Goal: Find specific page/section: Find specific page/section

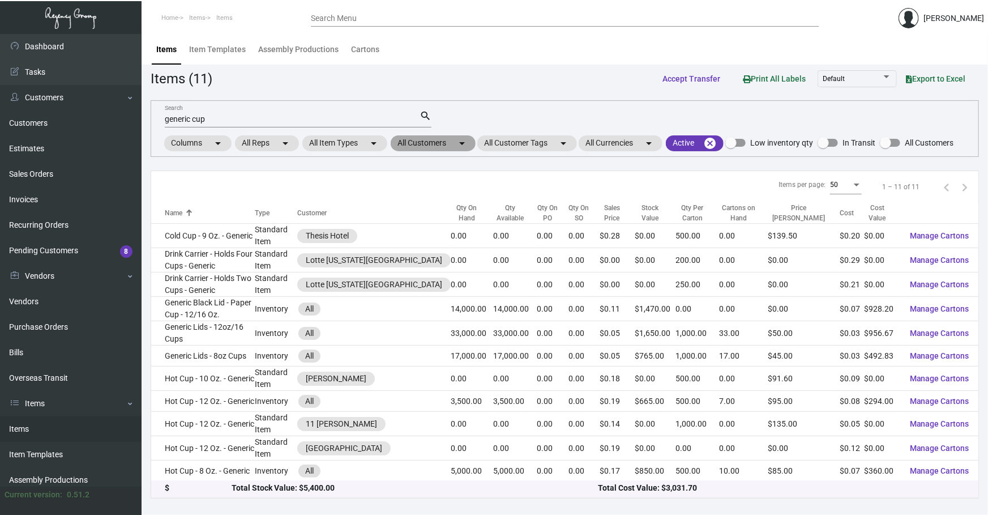
click at [417, 147] on mat-chip "All Customers arrow_drop_down" at bounding box center [433, 143] width 85 height 16
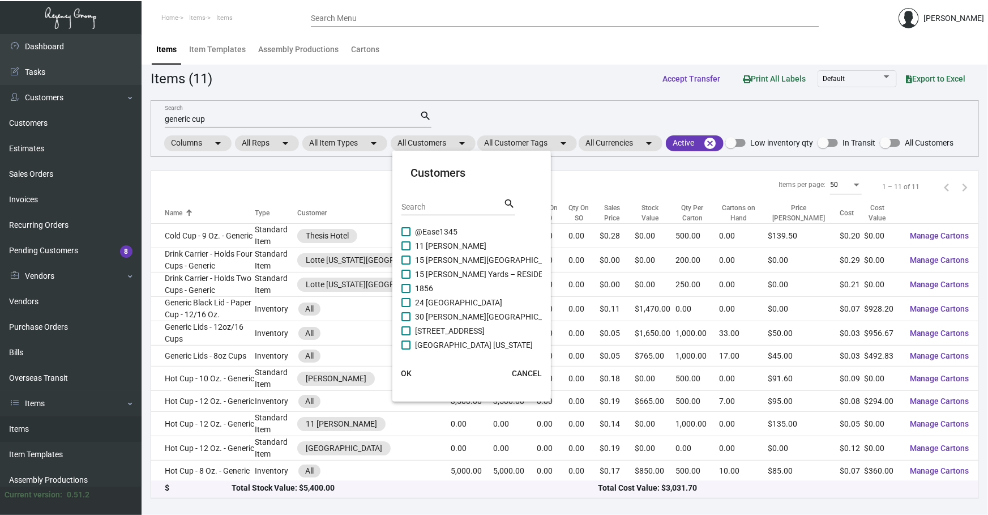
click at [312, 121] on div at bounding box center [494, 257] width 988 height 515
drag, startPoint x: 315, startPoint y: 118, endPoint x: 0, endPoint y: 166, distance: 318.4
click at [0, 141] on div "Dashboard Dashboard Tasks Customers Customers Estimates Sales Orders Invoices R…" at bounding box center [494, 274] width 988 height 481
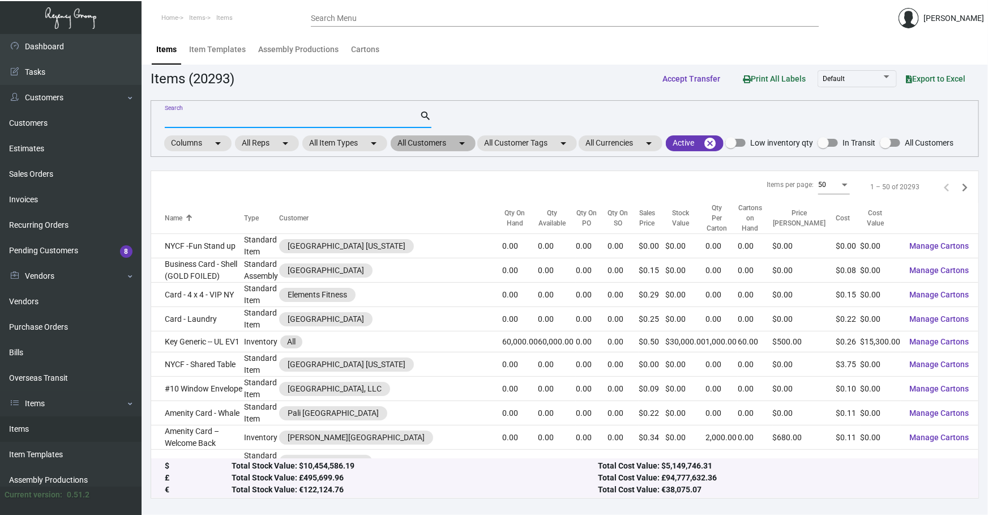
click at [424, 140] on mat-chip "All Customers arrow_drop_down" at bounding box center [433, 143] width 85 height 16
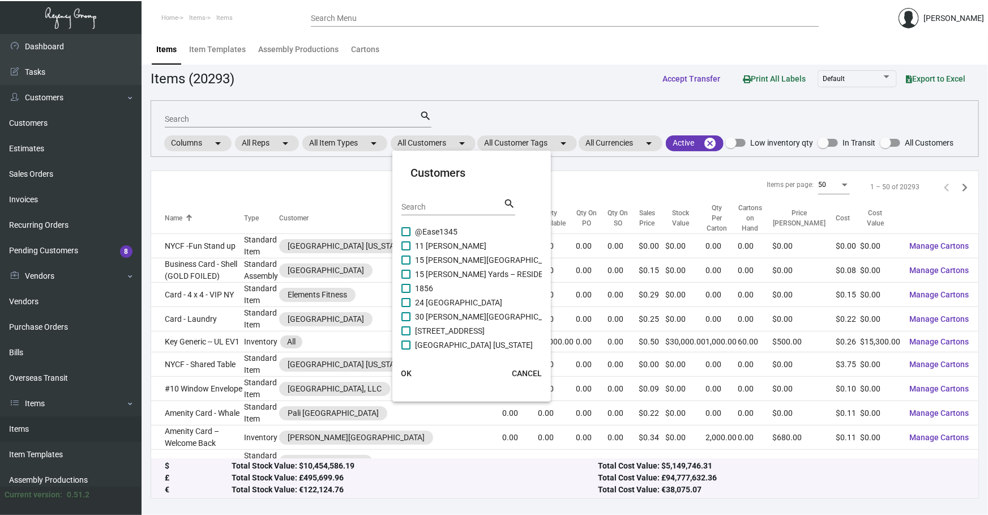
click at [427, 211] on div "Search" at bounding box center [452, 207] width 102 height 18
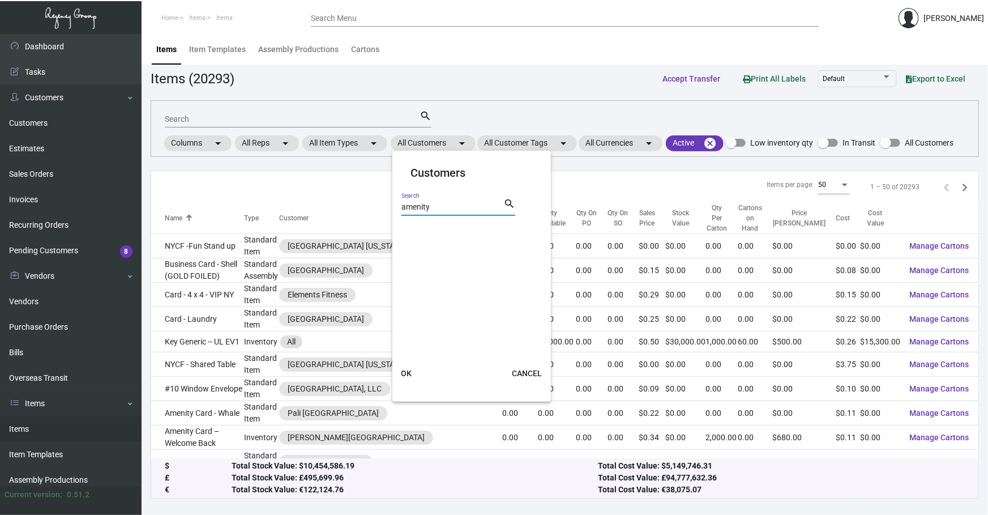
drag, startPoint x: 455, startPoint y: 201, endPoint x: 74, endPoint y: 173, distance: 382.0
click at [74, 173] on div "Customers amenity Search search OK CANCEL" at bounding box center [494, 257] width 988 height 515
drag, startPoint x: 467, startPoint y: 207, endPoint x: 0, endPoint y: 227, distance: 467.4
click at [0, 227] on div "Customers amenity Search search OK CANCEL" at bounding box center [494, 257] width 988 height 515
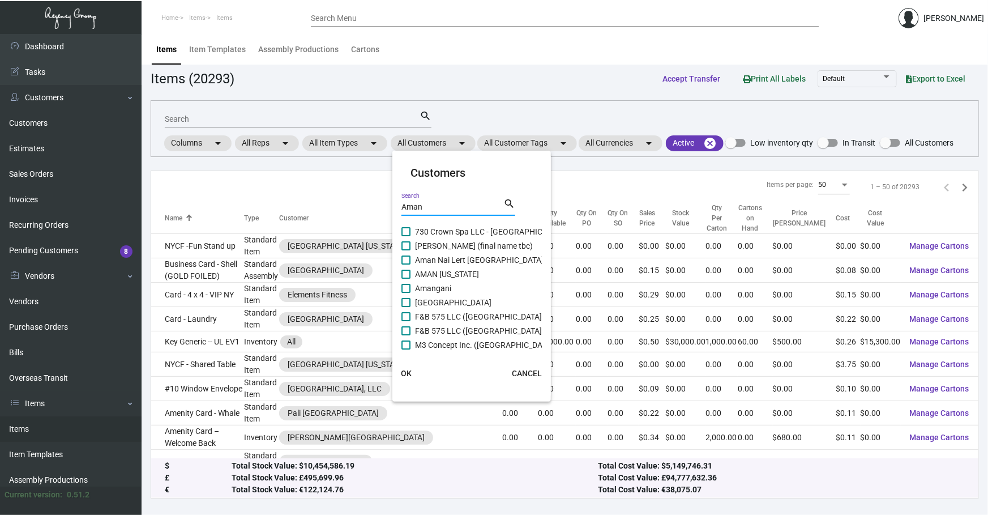
type input "Aman"
click at [440, 271] on span "AMAN [US_STATE]" at bounding box center [447, 274] width 64 height 14
click at [406, 279] on input "AMAN [US_STATE]" at bounding box center [405, 279] width 1 height 1
checkbox input "true"
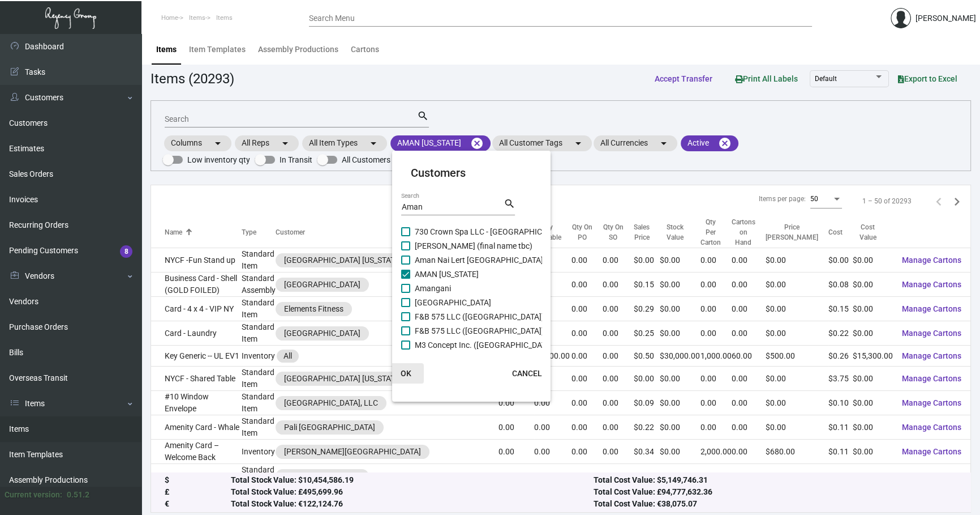
click at [408, 375] on span "OK" at bounding box center [406, 373] width 11 height 9
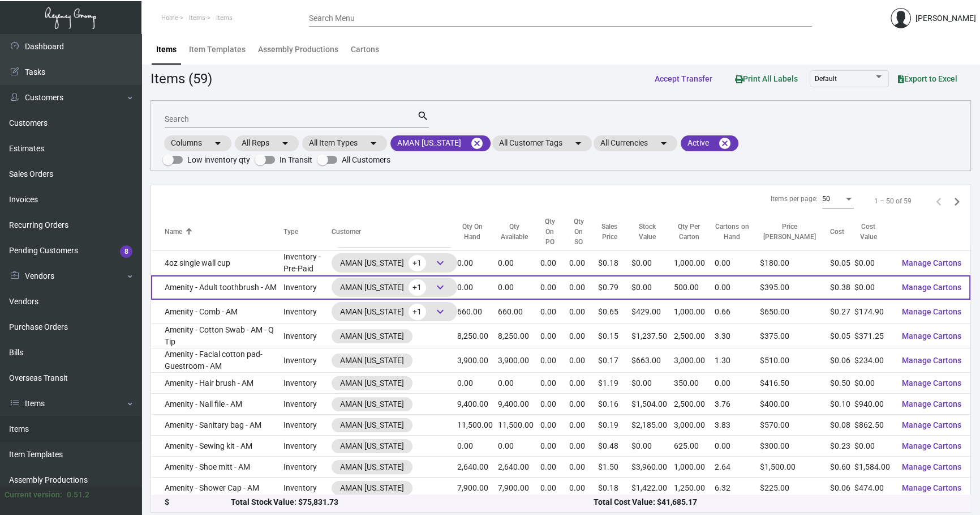
scroll to position [51, 0]
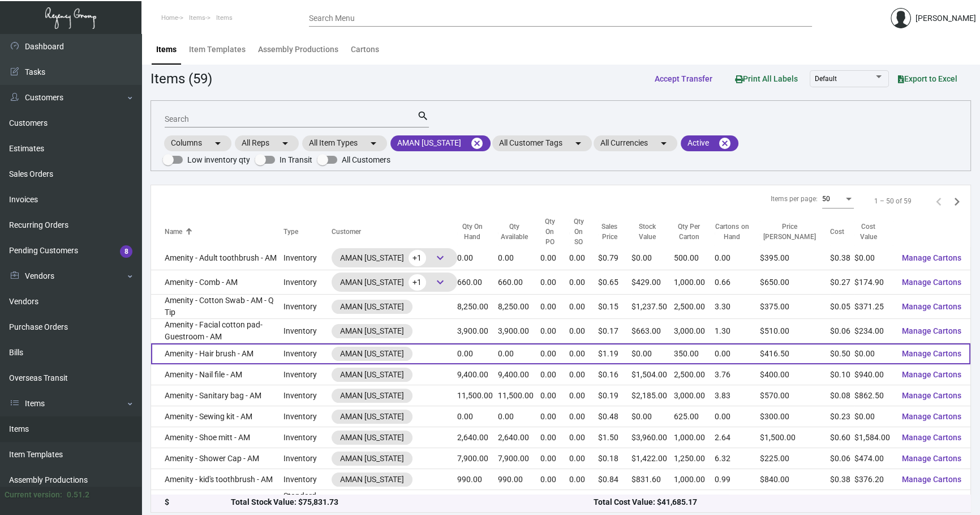
click at [260, 343] on td "Amenity - Hair brush - AM" at bounding box center [217, 353] width 132 height 21
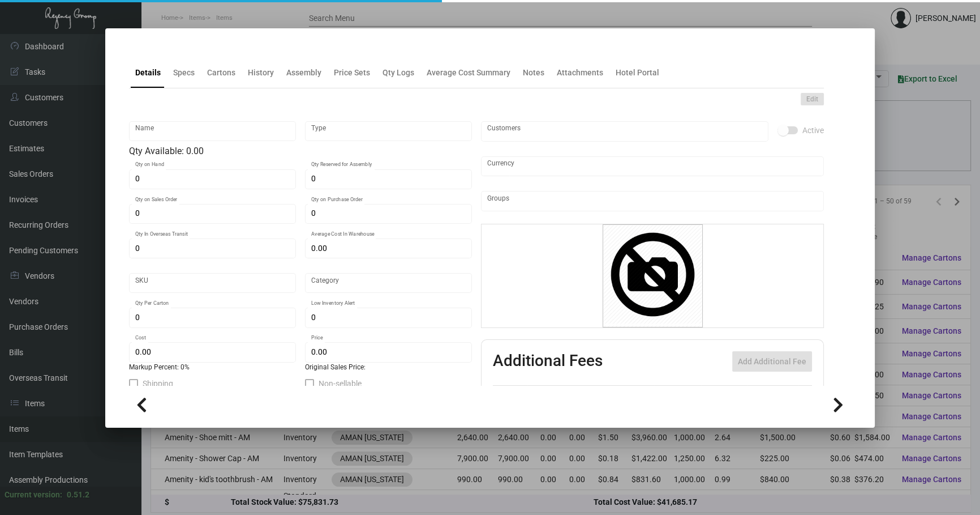
type input "Amenity - Hair brush - AM"
type input "Inventory"
type input "3,500"
type input "$ 0.48"
type input "AMNY102"
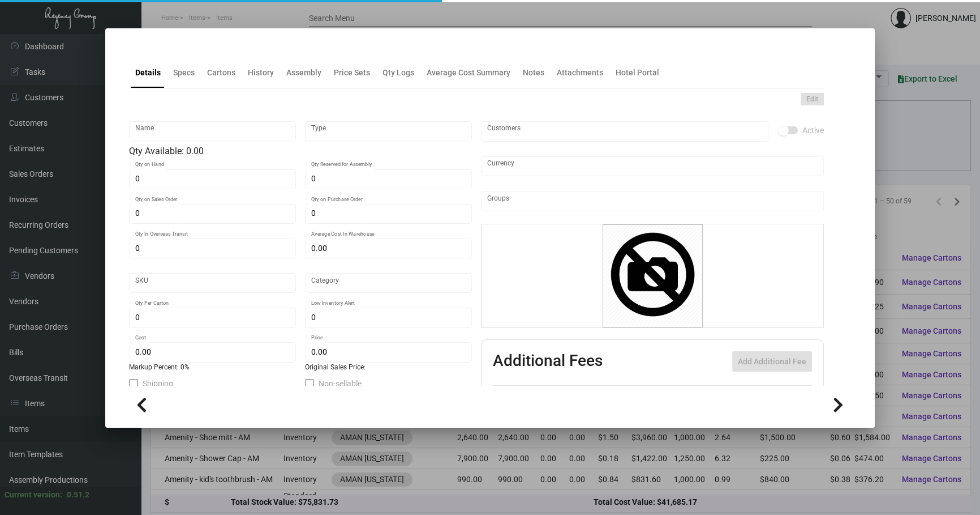
type input "Overseas"
type input "350"
type input "$ 0.50"
type input "$ 1.19"
checkbox input "true"
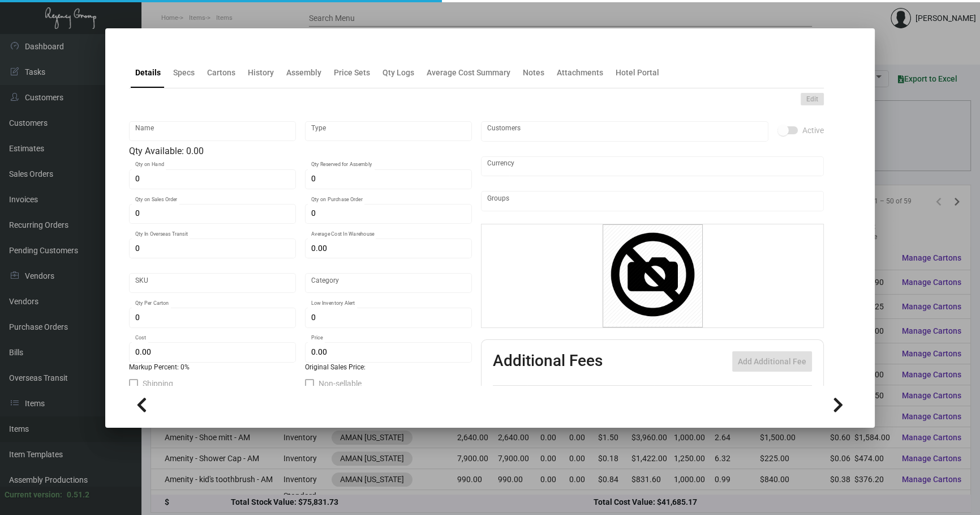
checkbox input "true"
type input "United States Dollar $"
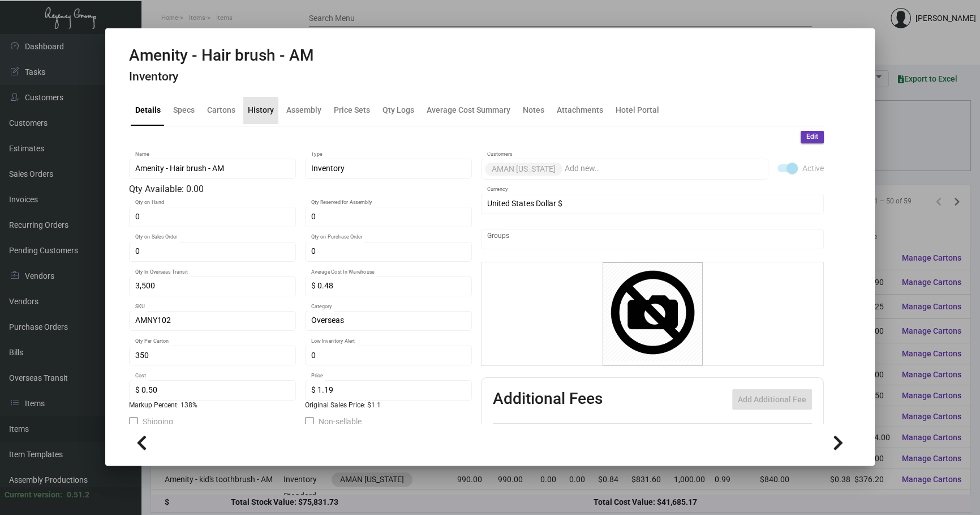
click at [257, 107] on div "History" at bounding box center [261, 110] width 26 height 12
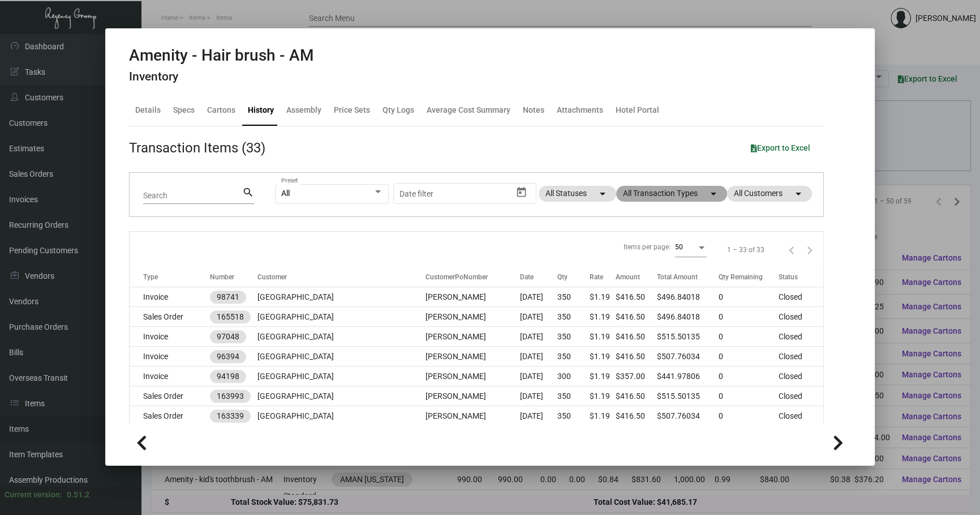
click at [662, 196] on mat-chip "All Transaction Types arrow_drop_down" at bounding box center [671, 194] width 111 height 16
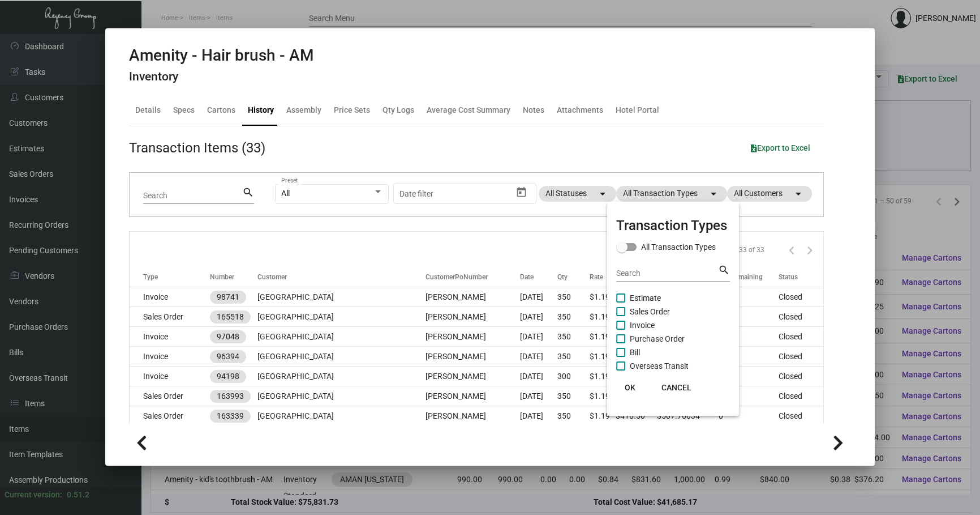
click at [668, 336] on span "Purchase Order" at bounding box center [657, 339] width 55 height 14
click at [621, 343] on input "Purchase Order" at bounding box center [620, 343] width 1 height 1
checkbox input "true"
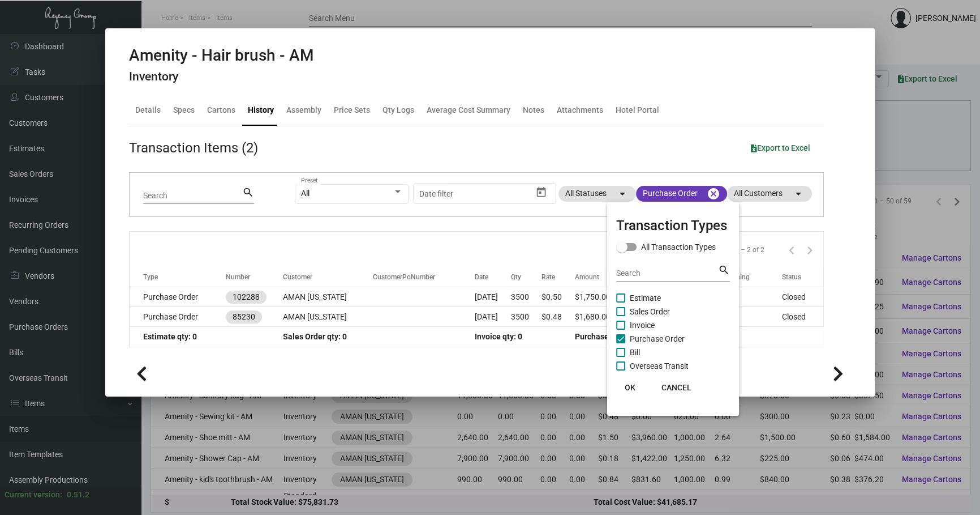
click at [630, 387] on span "OK" at bounding box center [630, 387] width 11 height 9
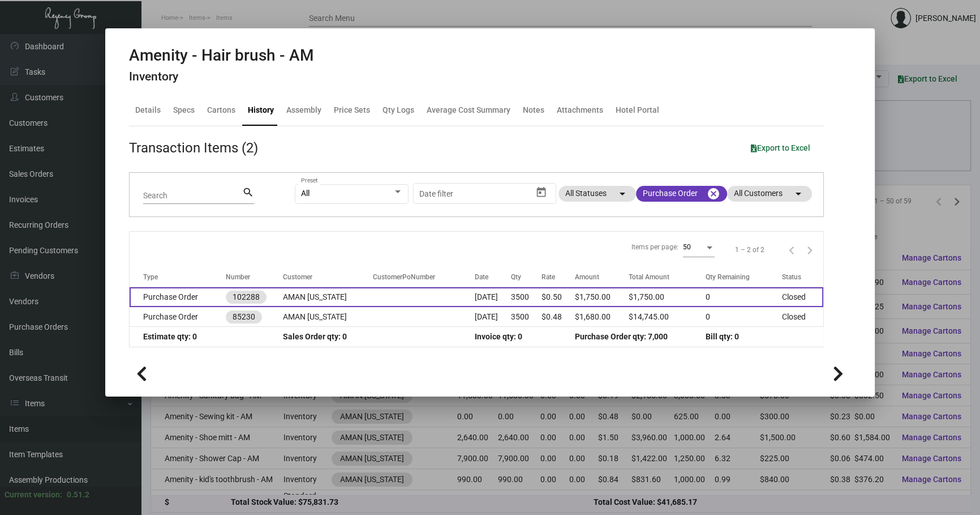
click at [492, 289] on td "[DATE]" at bounding box center [493, 297] width 36 height 20
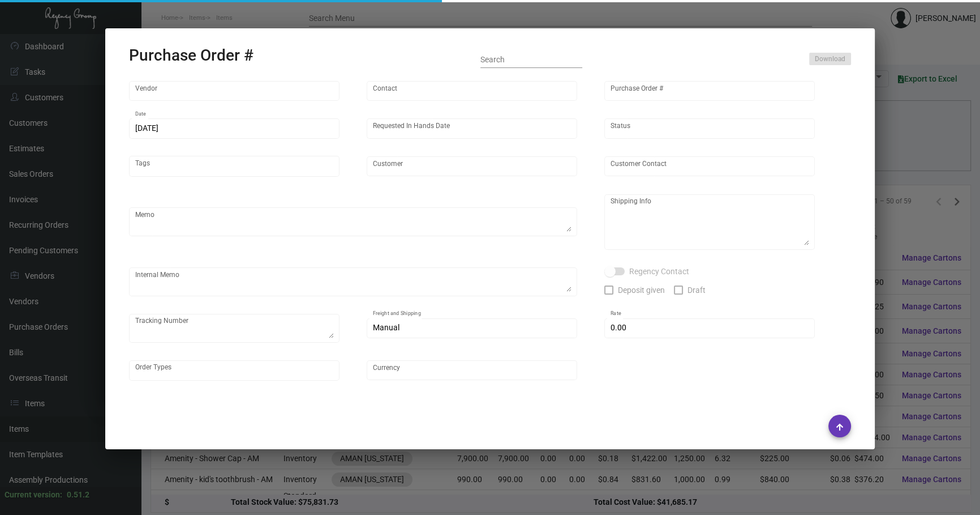
type input "Hangzhou [PERSON_NAME] Leisure Product Co. LTD"
type input "[PERSON_NAME]"
type input "102288"
type input "[DATE]"
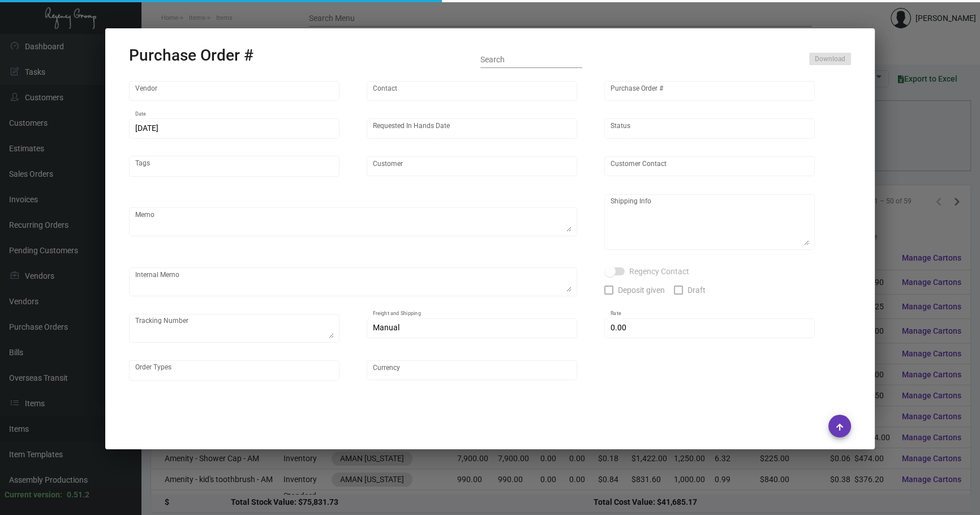
type input "AMAN [US_STATE]"
type textarea "Boat to [GEOGRAPHIC_DATA]. Please rush production."
type textarea "Regency Group NJ - [PERSON_NAME] [STREET_ADDRESS]"
checkbox input "true"
type input "$ 0.00"
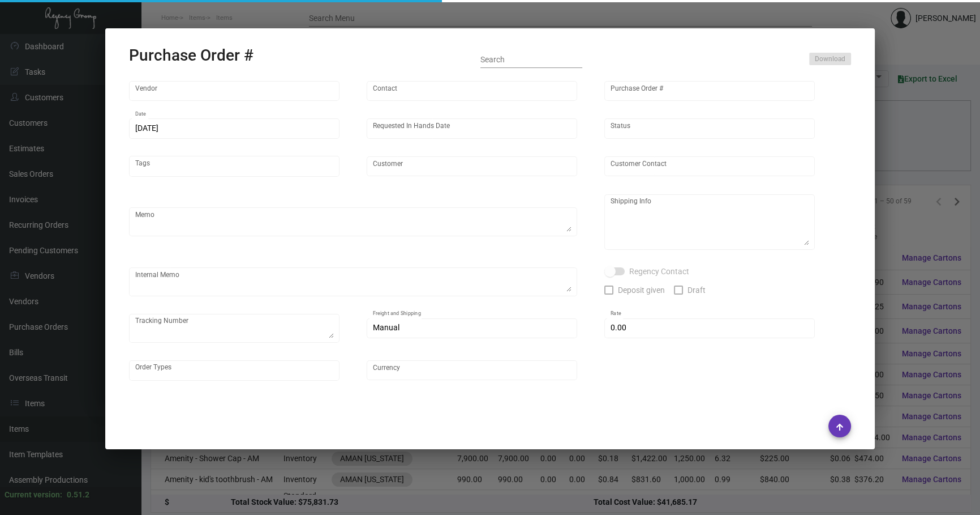
type input "United States Dollar $"
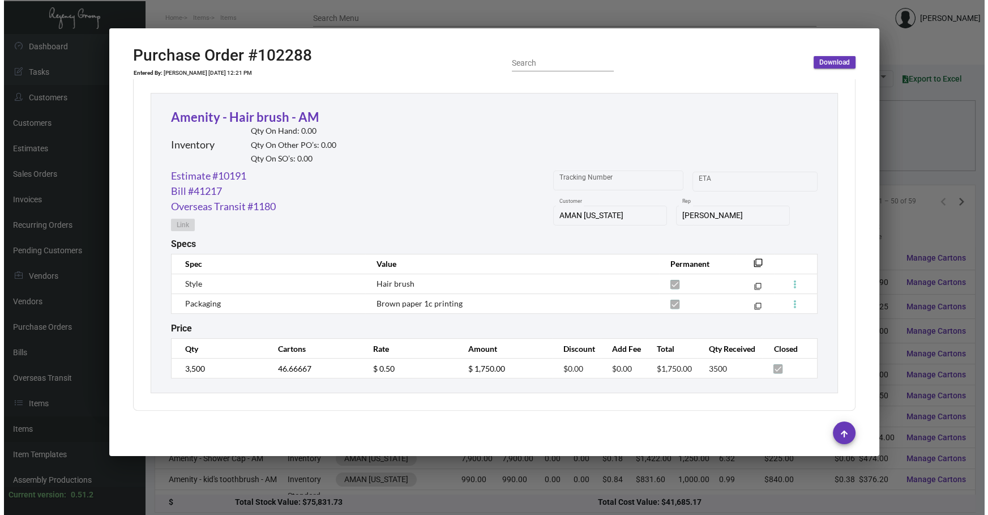
scroll to position [516, 0]
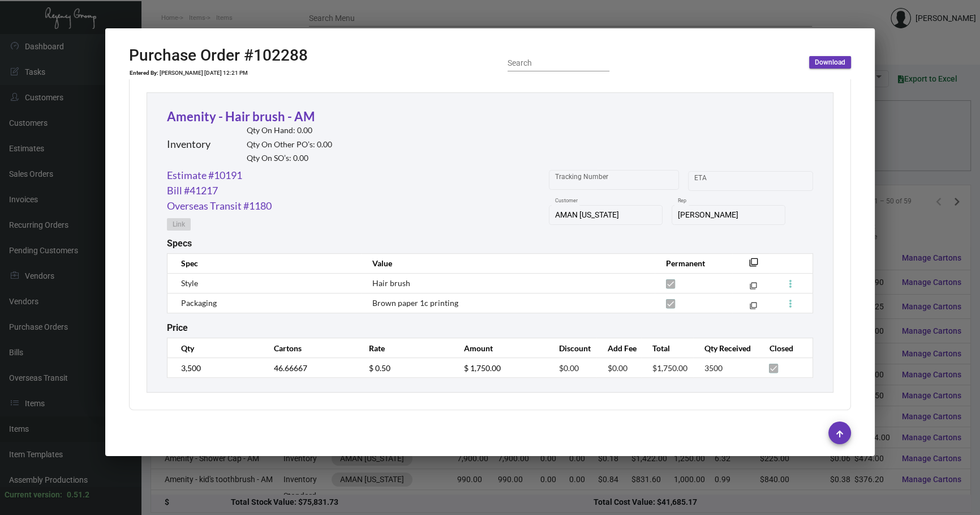
click at [346, 491] on div at bounding box center [490, 257] width 980 height 515
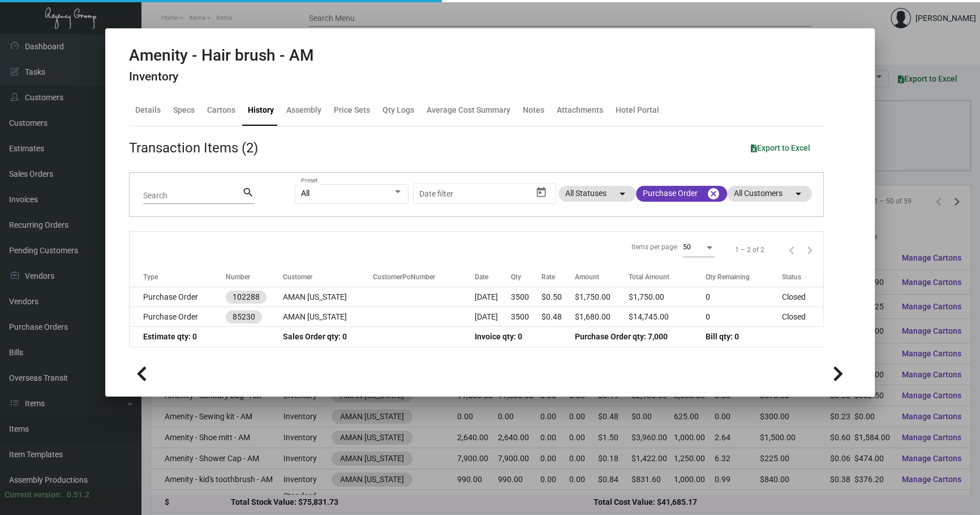
click at [346, 491] on div at bounding box center [490, 257] width 980 height 515
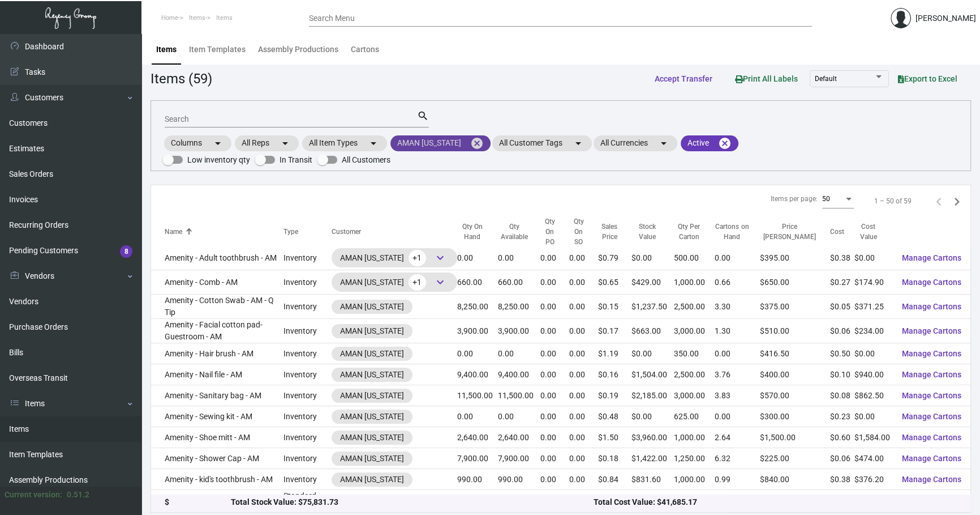
click at [480, 144] on mat-icon "cancel" at bounding box center [477, 143] width 14 height 14
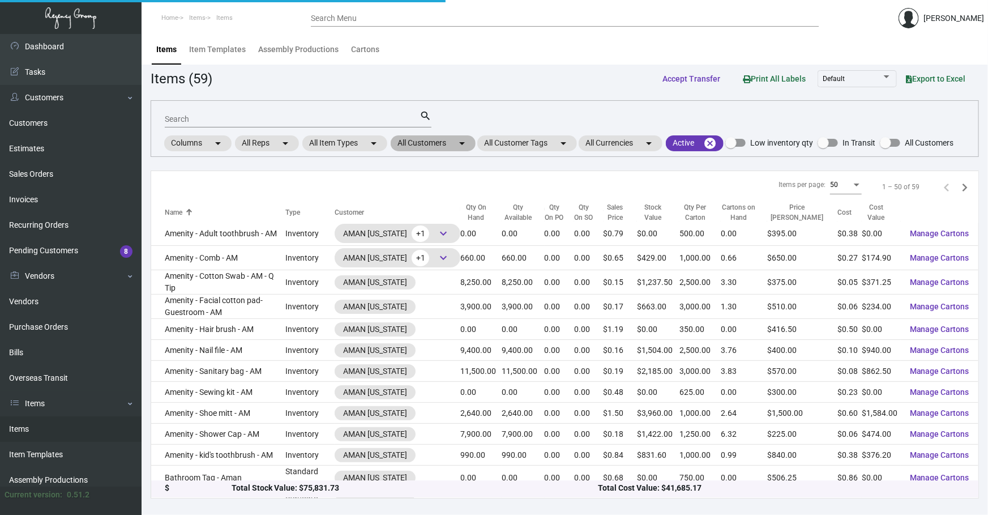
click at [460, 143] on mat-icon "arrow_drop_down" at bounding box center [462, 143] width 14 height 14
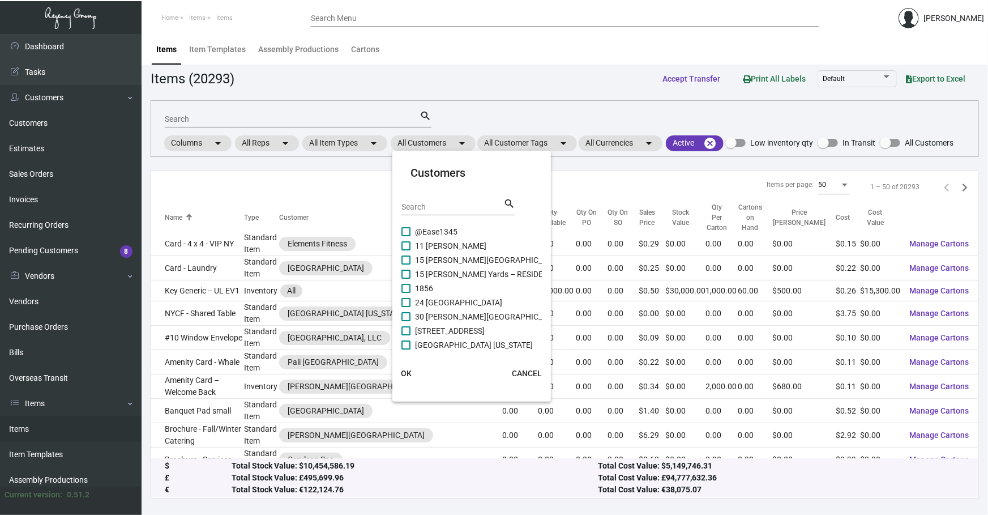
click at [429, 205] on input "Search" at bounding box center [452, 207] width 102 height 9
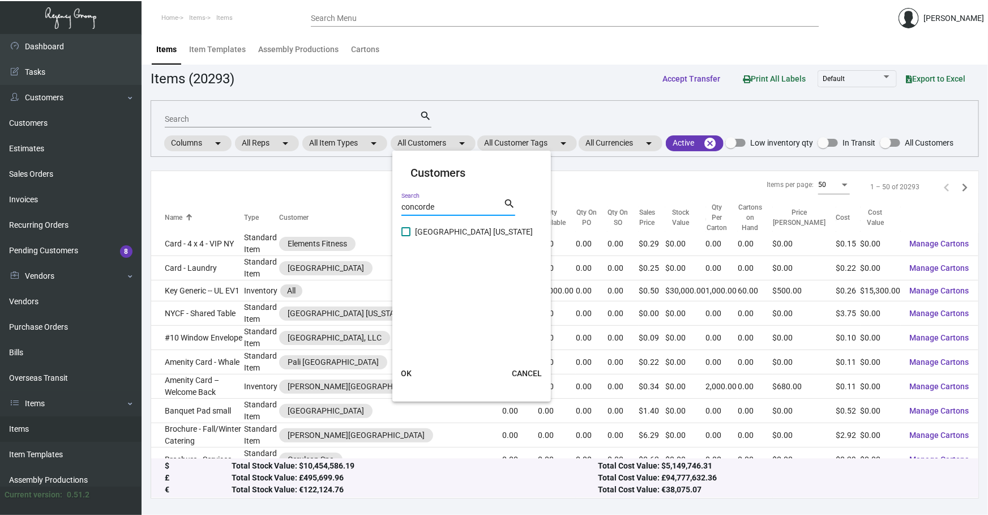
type input "concorde"
click at [430, 225] on span "[GEOGRAPHIC_DATA] [US_STATE]" at bounding box center [474, 232] width 118 height 14
click at [406, 236] on input "[GEOGRAPHIC_DATA] [US_STATE]" at bounding box center [405, 236] width 1 height 1
checkbox input "true"
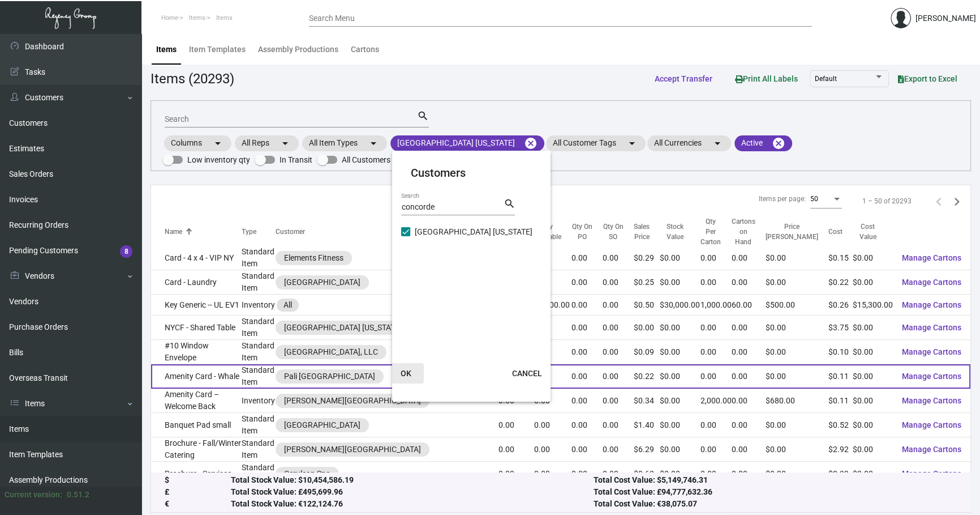
click at [405, 371] on span "OK" at bounding box center [406, 373] width 11 height 9
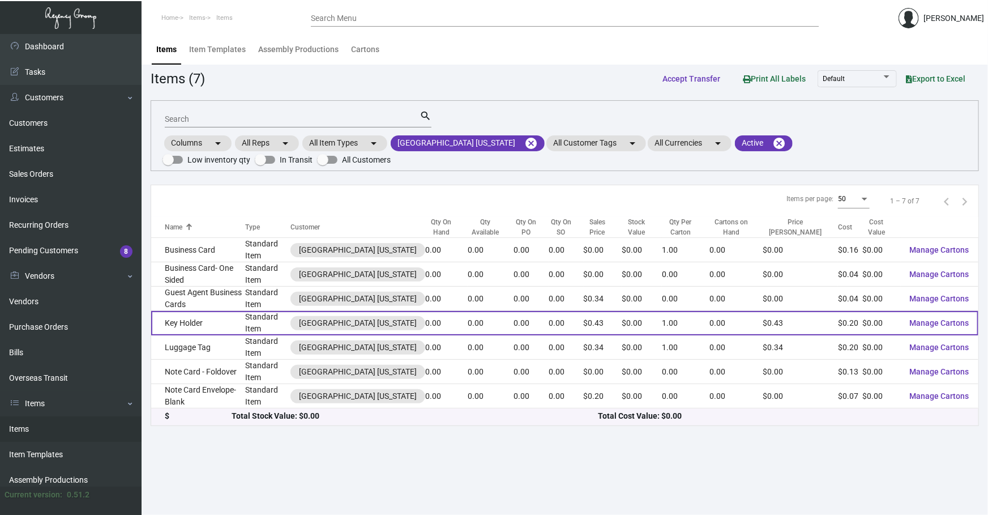
click at [204, 318] on td "Key Holder" at bounding box center [198, 323] width 94 height 24
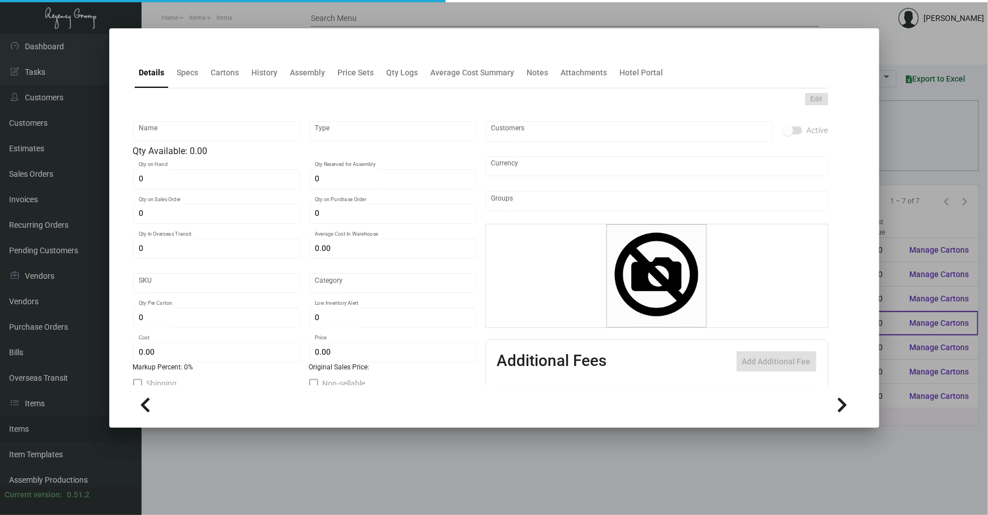
type input "Key Holder"
type input "Standard Item"
type input "$ 0.00"
type input "526-Key Holder-62"
type input "Standard"
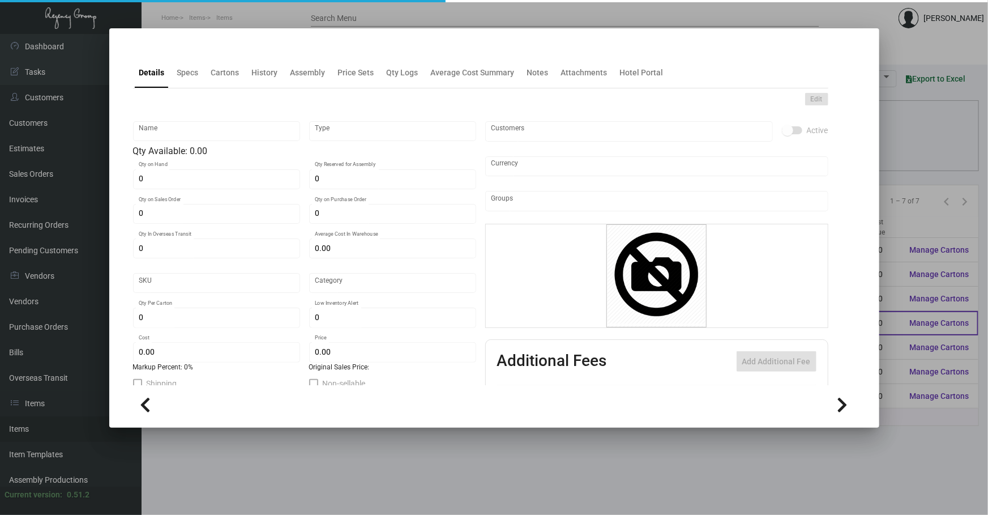
type input "1"
type input "$ 0.20107"
type input "$ 0.43"
checkbox input "true"
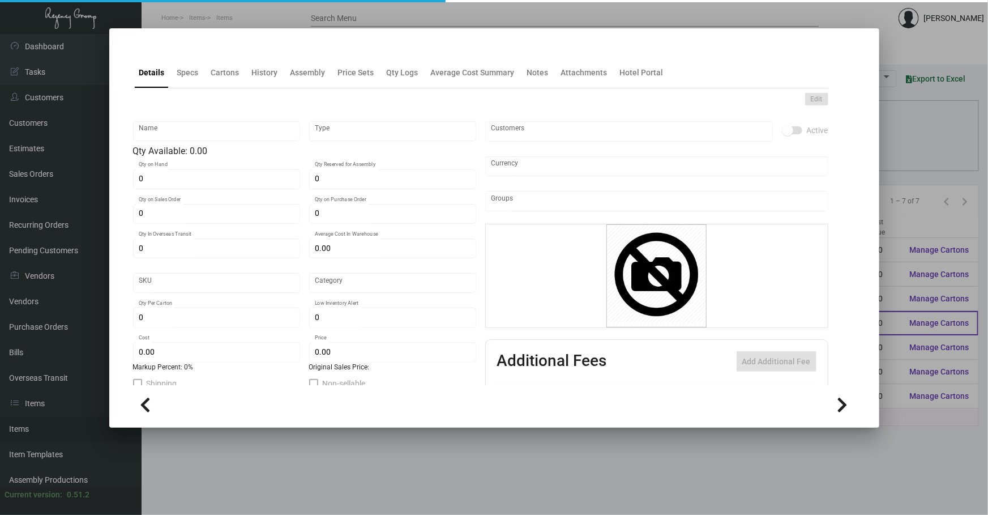
type input "United States Dollar $"
